Goal: Navigation & Orientation: Find specific page/section

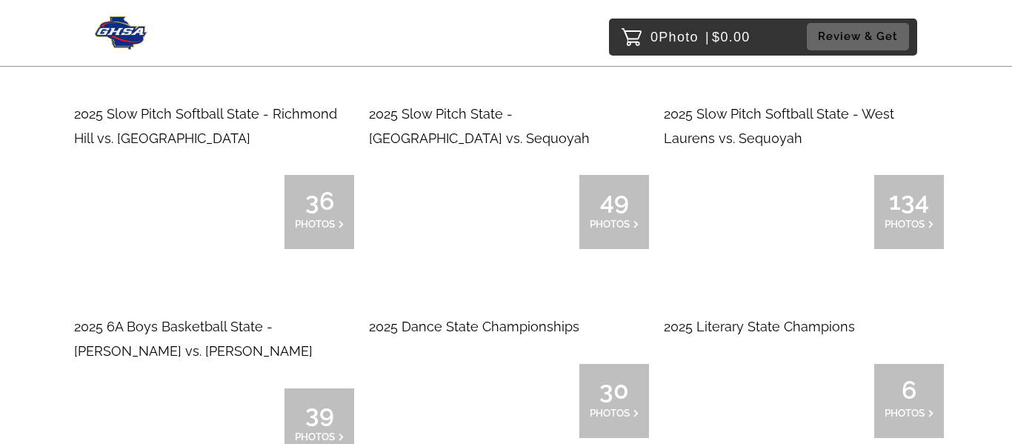
scroll to position [2695, 0]
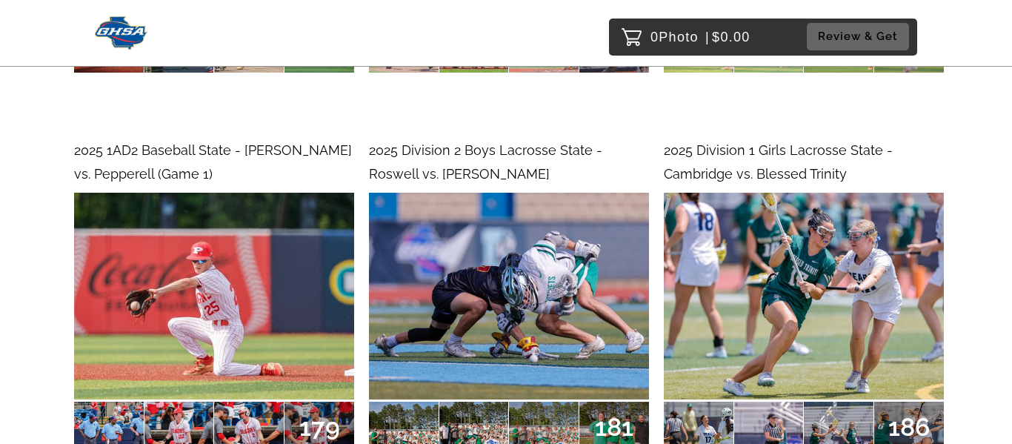
click at [221, 255] on div "2025 1AD2 Baseball State - Gordon Lee vs. Pepperell (Game 1) 179 PHOTOS" at bounding box center [206, 333] width 295 height 403
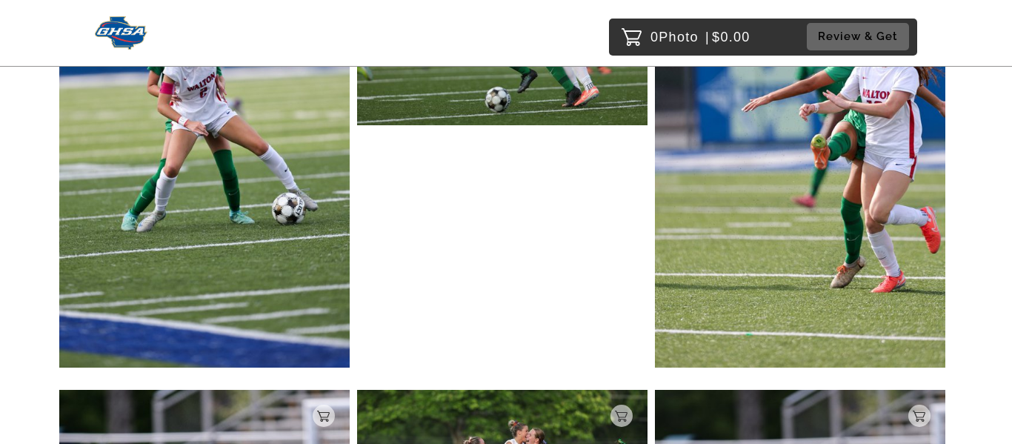
scroll to position [1706, 0]
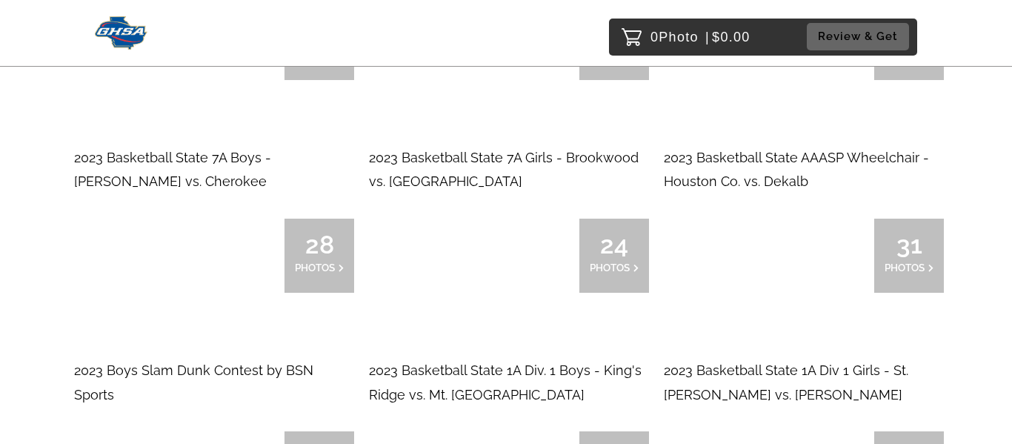
scroll to position [16952, 0]
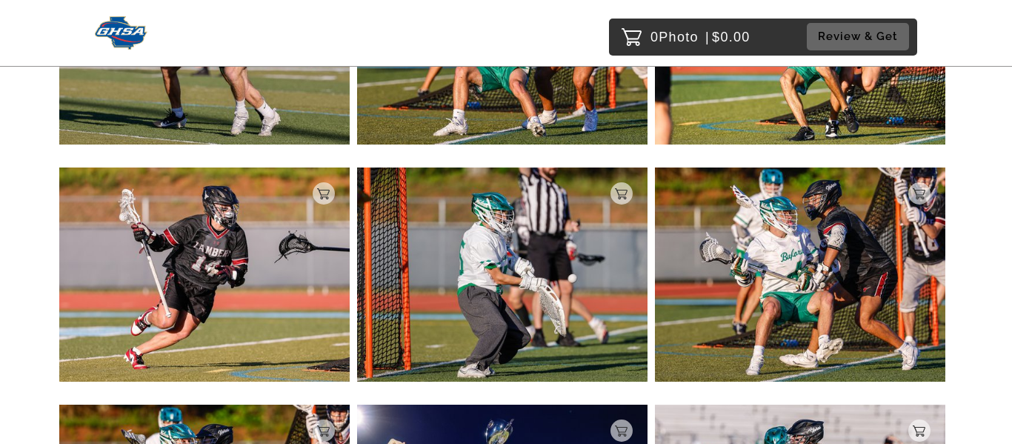
scroll to position [3572, 0]
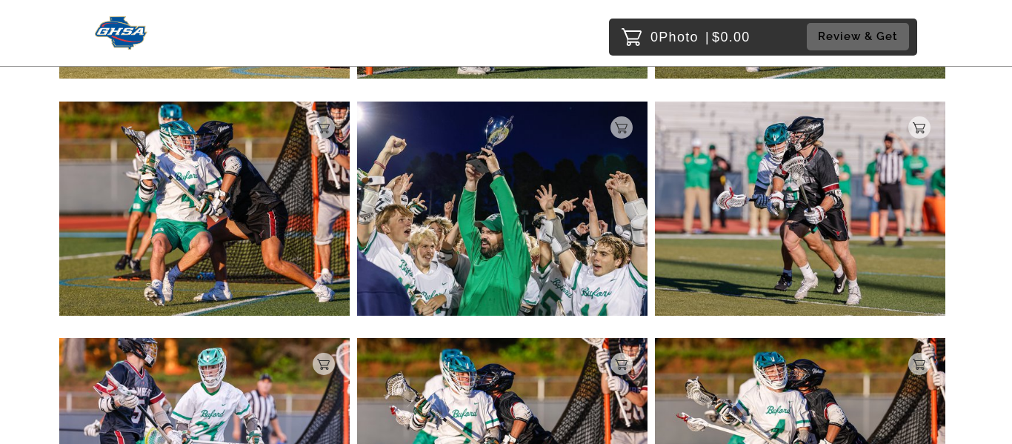
click at [123, 42] on img at bounding box center [121, 32] width 53 height 33
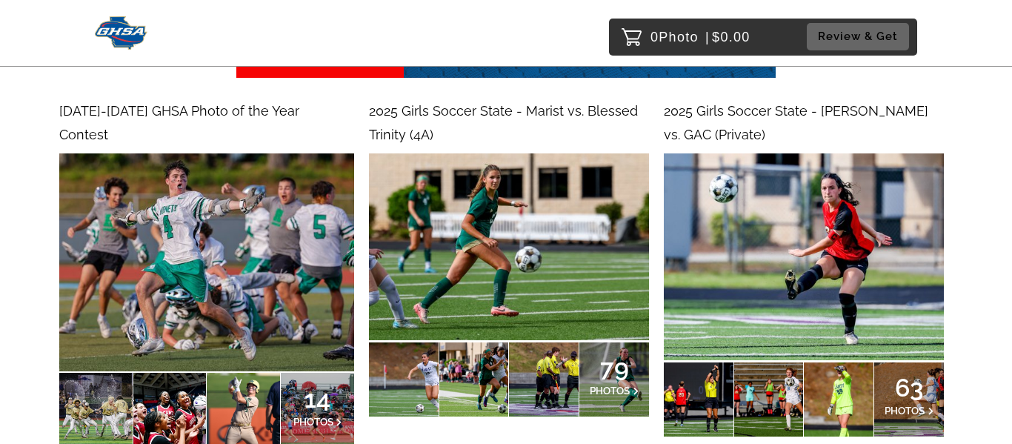
scroll to position [234, 0]
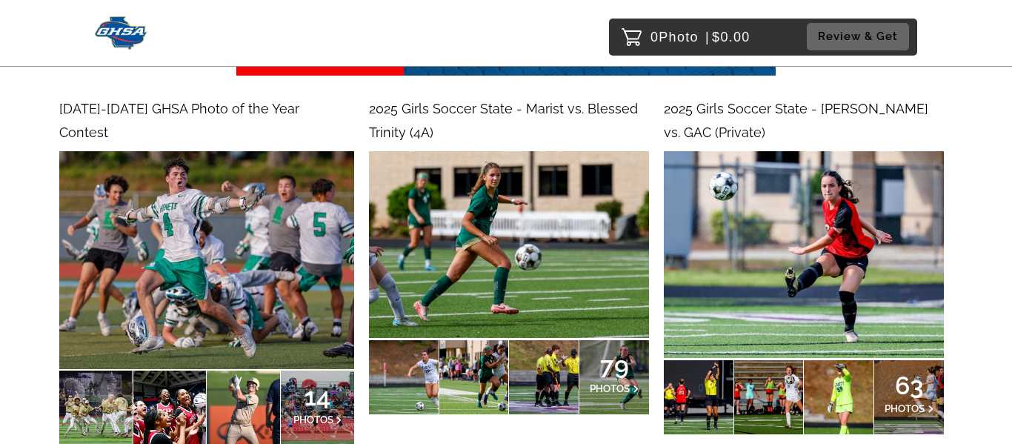
click at [294, 392] on span "14" at bounding box center [317, 396] width 49 height 9
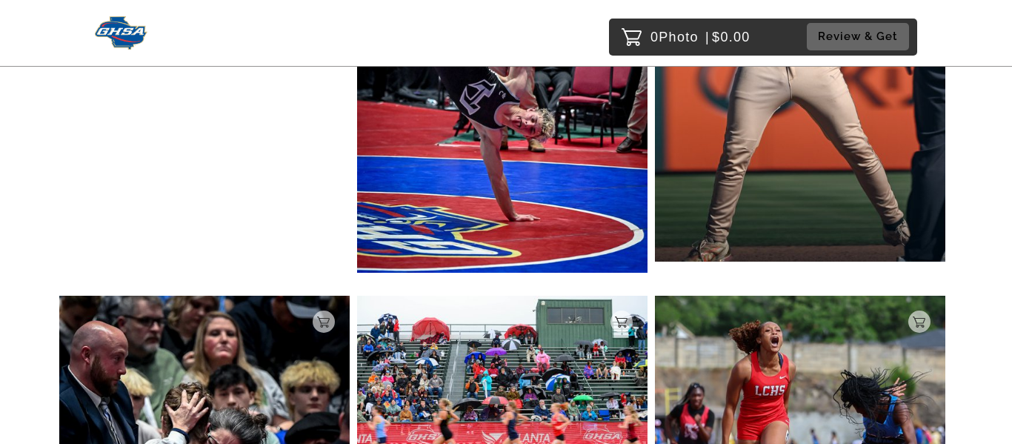
scroll to position [780, 0]
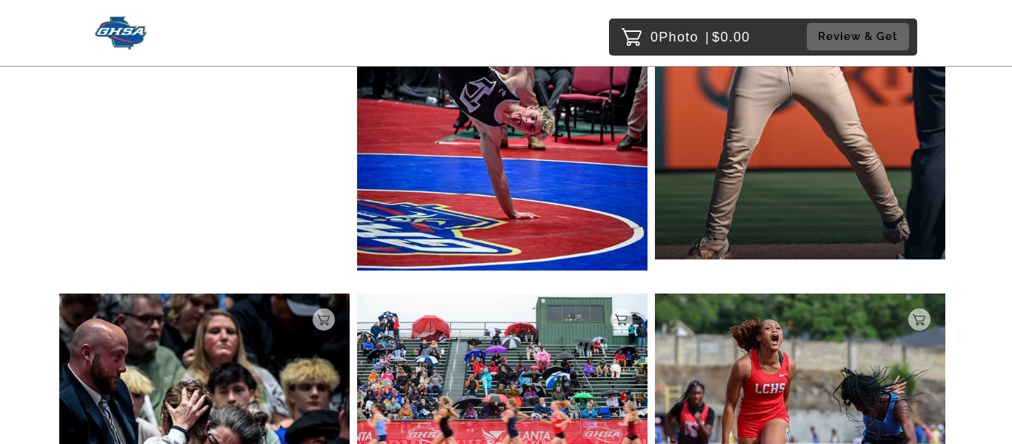
click at [122, 34] on img at bounding box center [121, 32] width 53 height 33
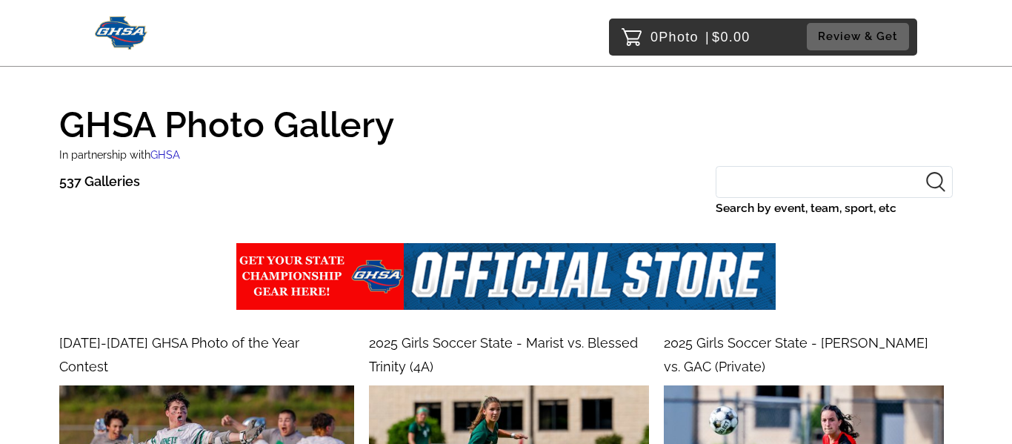
click at [109, 36] on img at bounding box center [121, 32] width 53 height 33
